Goal: Task Accomplishment & Management: Use online tool/utility

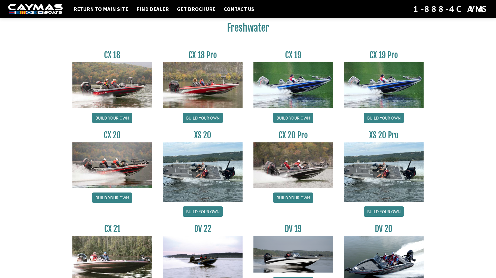
scroll to position [436, 0]
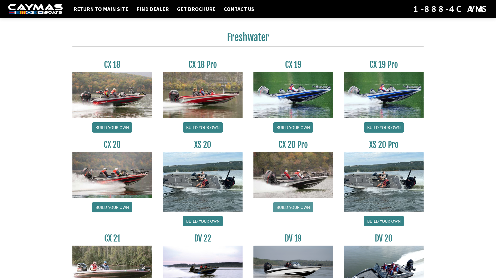
click at [294, 208] on link "Build your own" at bounding box center [293, 207] width 40 height 10
click at [379, 127] on link "Build your own" at bounding box center [384, 127] width 40 height 10
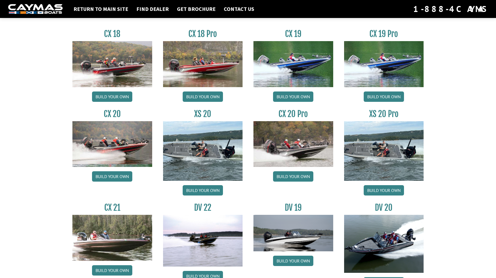
scroll to position [451, 0]
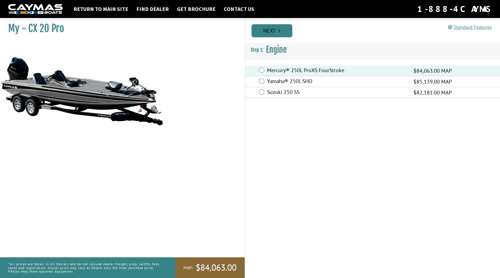
click at [272, 30] on link "Next" at bounding box center [272, 30] width 41 height 13
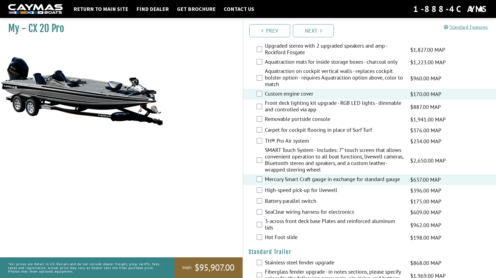
scroll to position [707, 0]
click at [313, 31] on link "Next" at bounding box center [313, 30] width 41 height 13
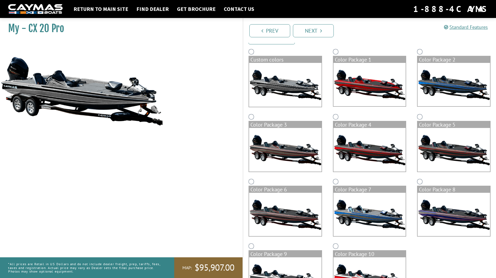
scroll to position [75, 0]
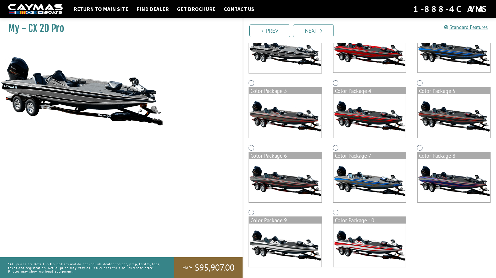
click at [292, 55] on img at bounding box center [285, 51] width 72 height 44
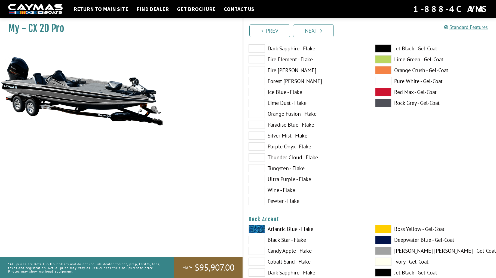
scroll to position [48, 0]
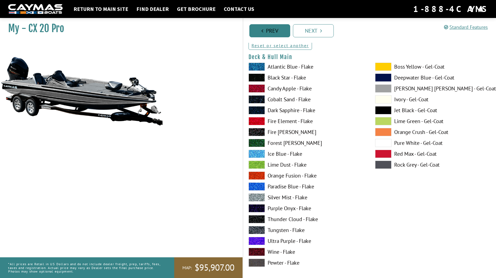
click at [264, 31] on link "Prev" at bounding box center [269, 30] width 41 height 13
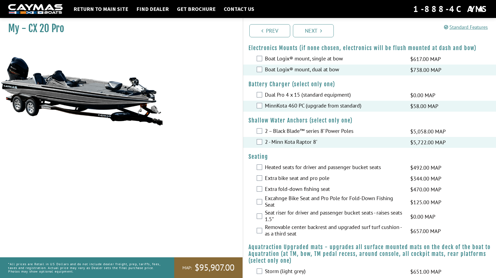
scroll to position [0, 0]
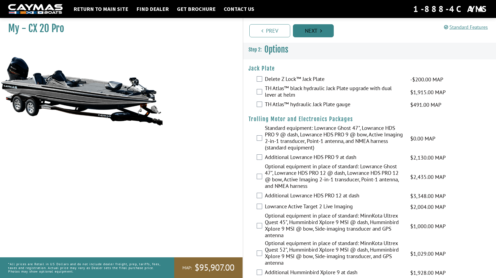
click at [309, 28] on link "Next" at bounding box center [313, 30] width 41 height 13
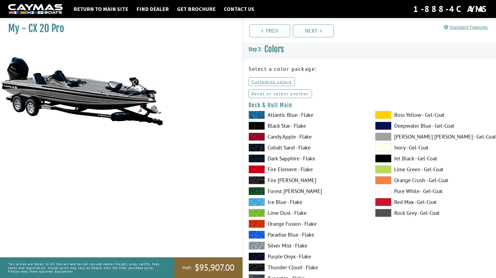
click at [293, 93] on link "Reset or select another" at bounding box center [280, 93] width 63 height 9
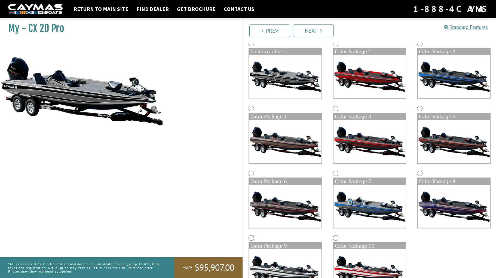
scroll to position [54, 0]
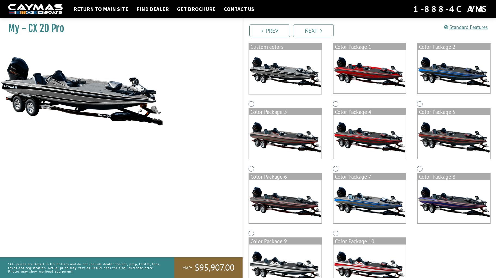
click at [262, 139] on img at bounding box center [285, 136] width 72 height 43
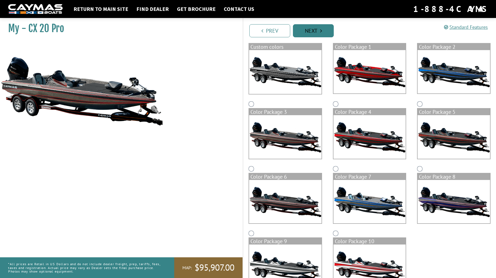
click at [314, 31] on link "Next" at bounding box center [313, 30] width 41 height 13
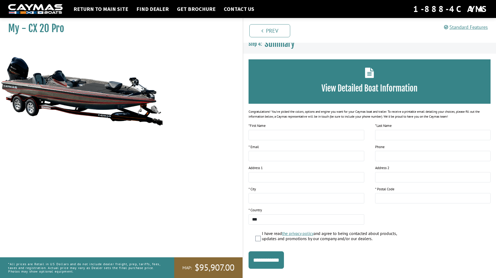
scroll to position [0, 0]
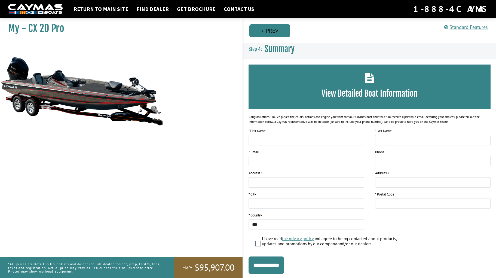
click at [270, 31] on link "Prev" at bounding box center [269, 30] width 41 height 13
